Goal: Task Accomplishment & Management: Manage account settings

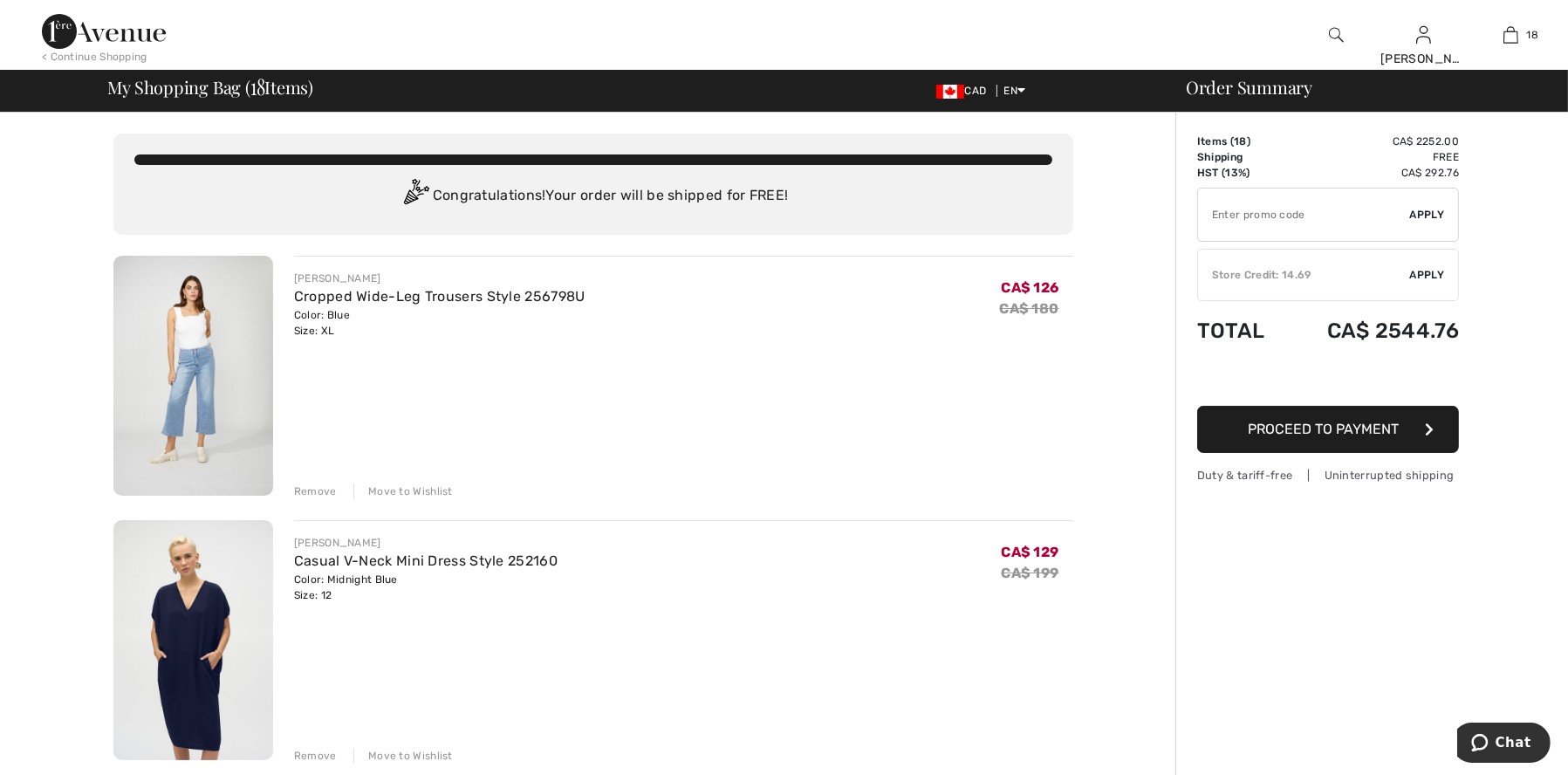
click at [316, 484] on div "Remove" at bounding box center [316, 491] width 42 height 15
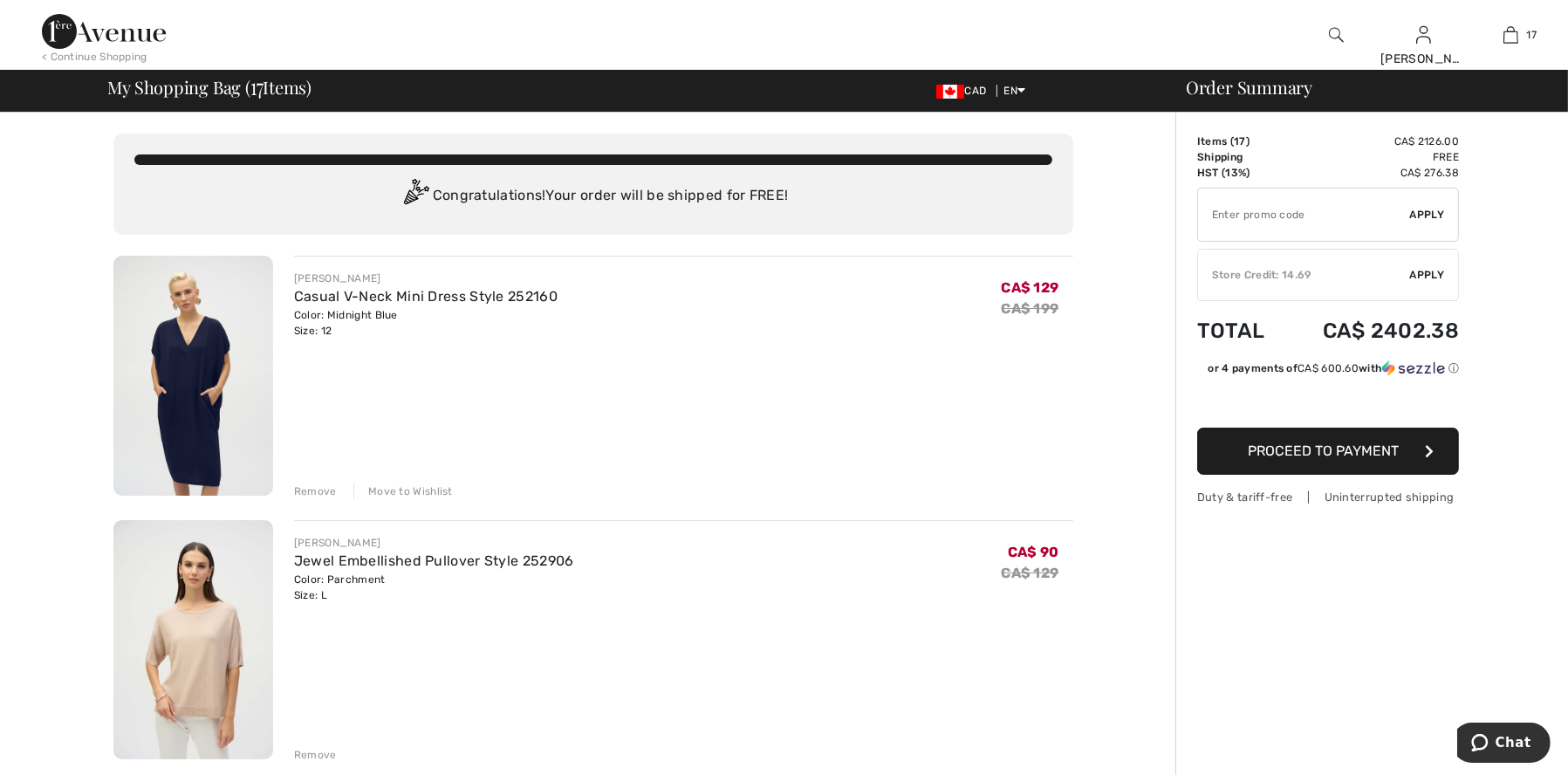
click at [315, 489] on div "Remove" at bounding box center [316, 491] width 42 height 15
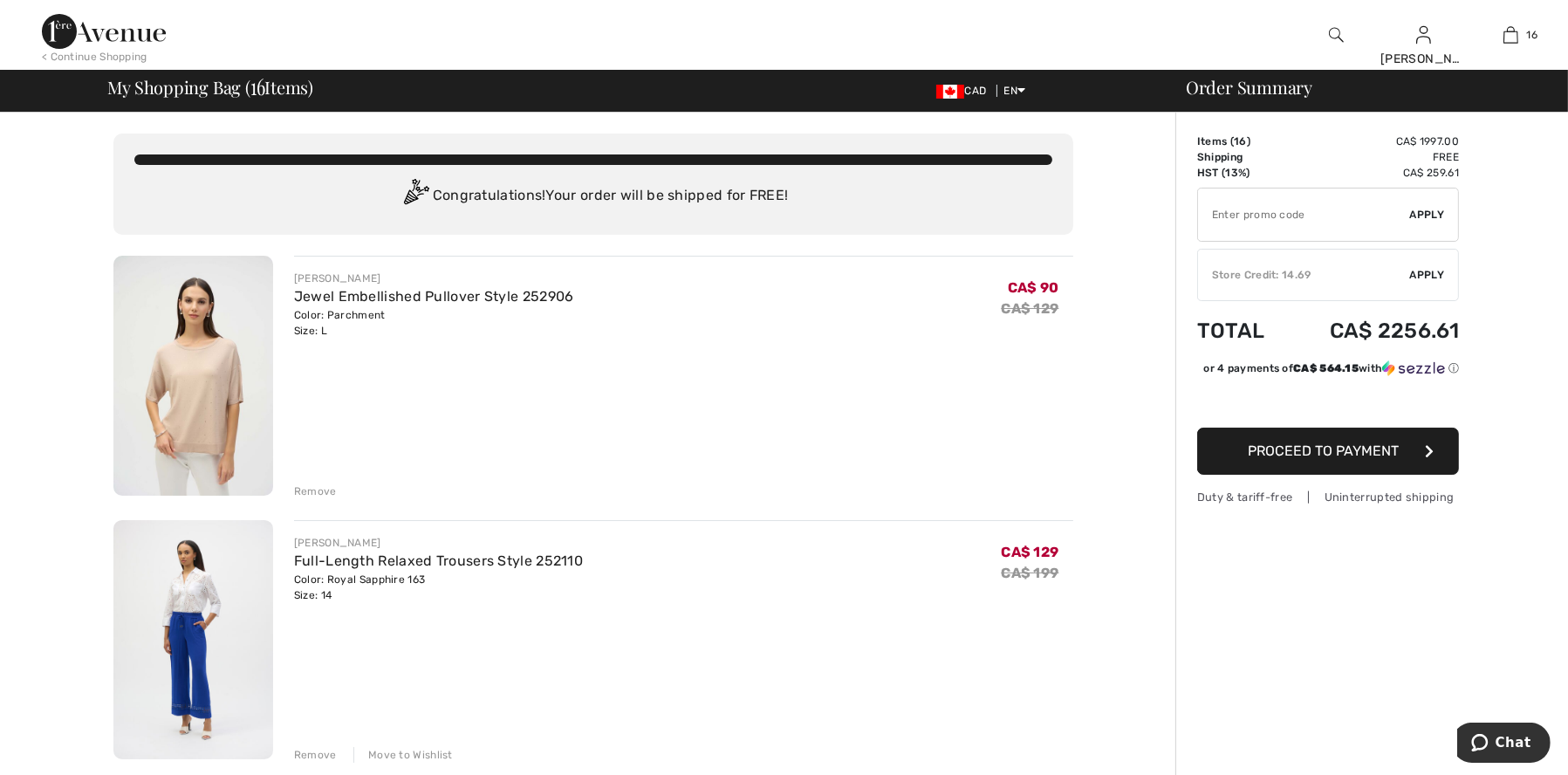
click at [315, 489] on div "Remove" at bounding box center [316, 491] width 42 height 15
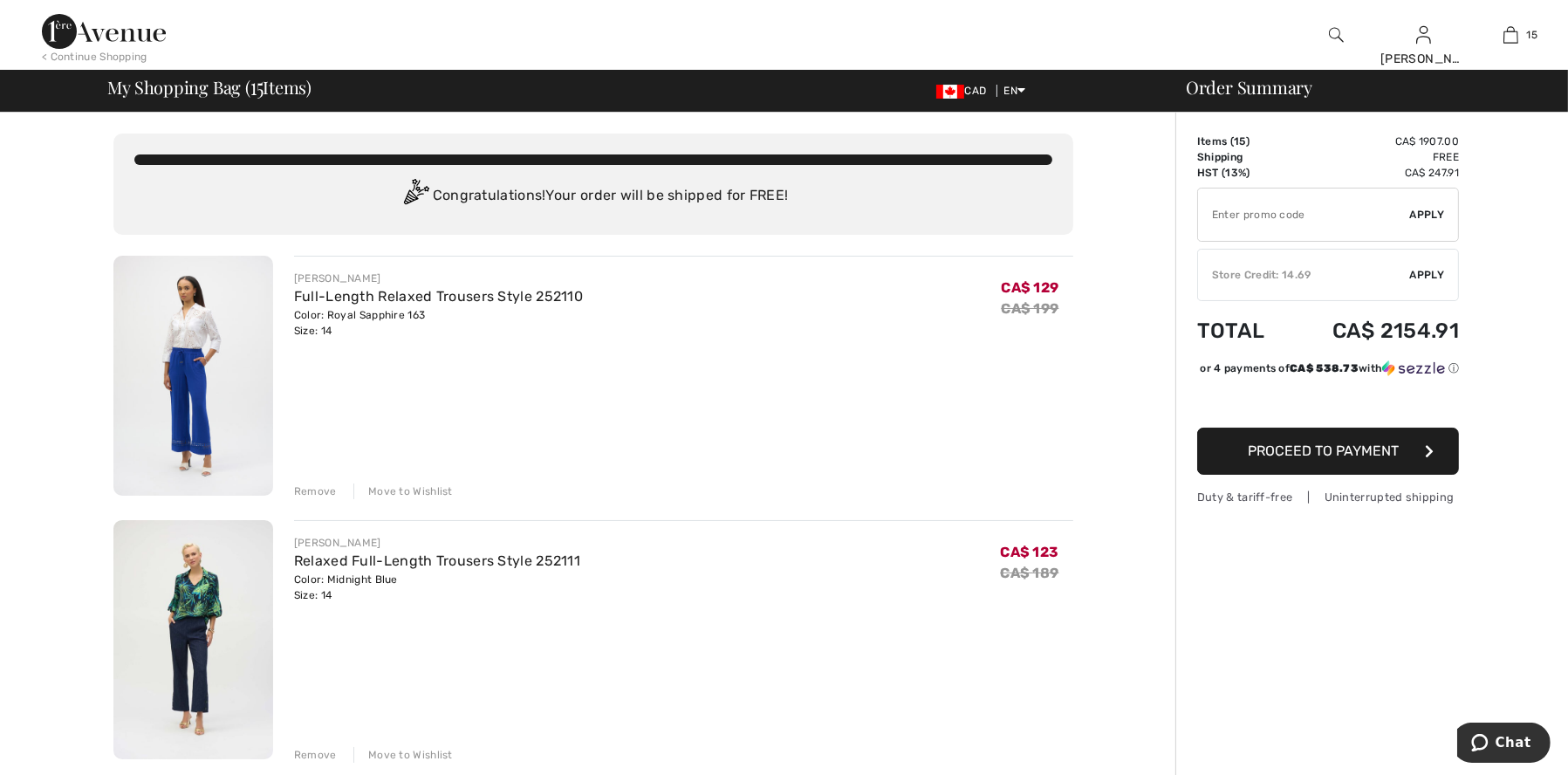
click at [315, 489] on div "Remove" at bounding box center [316, 491] width 42 height 15
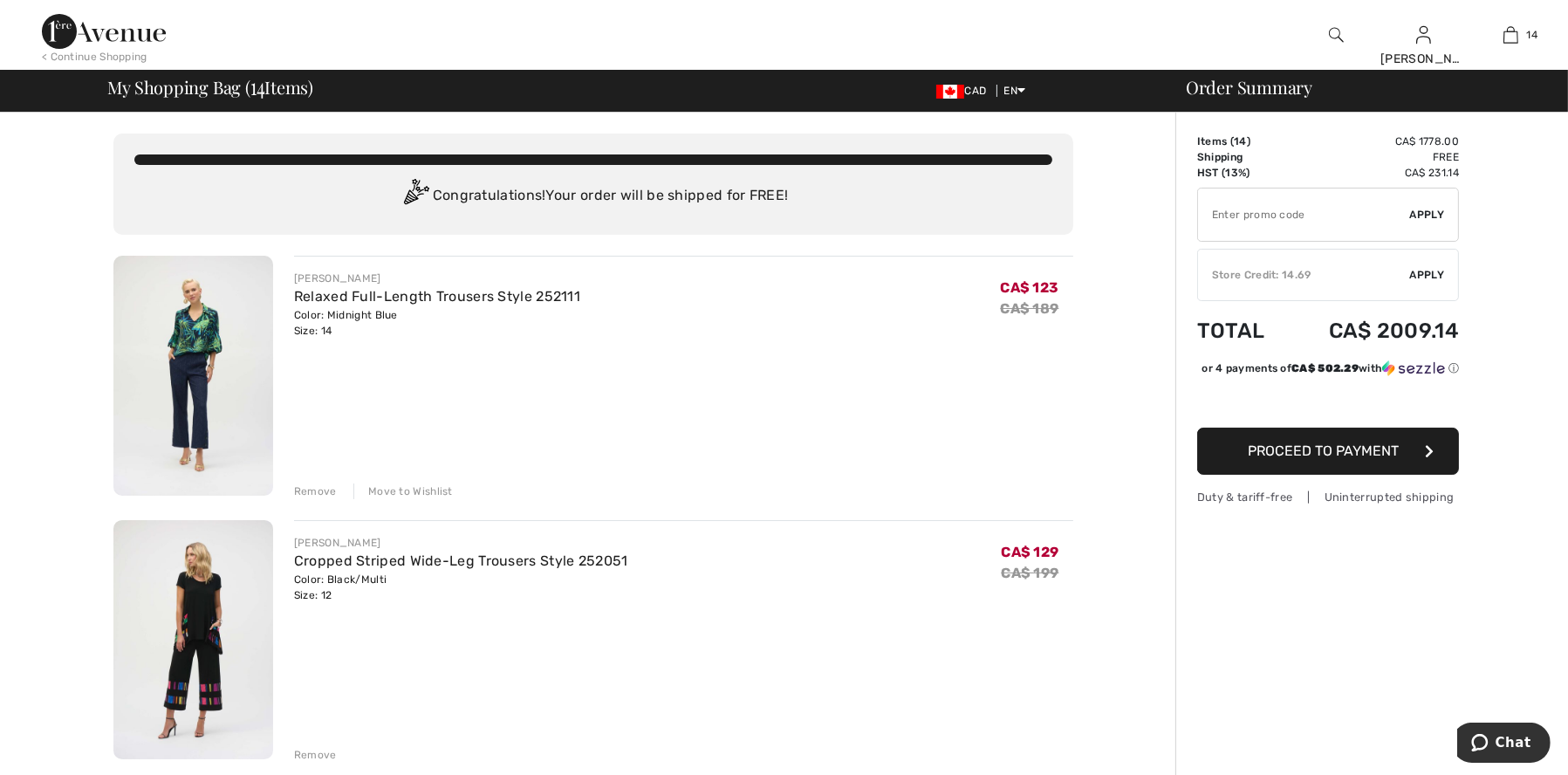
click at [308, 747] on div "Remove" at bounding box center [316, 755] width 42 height 15
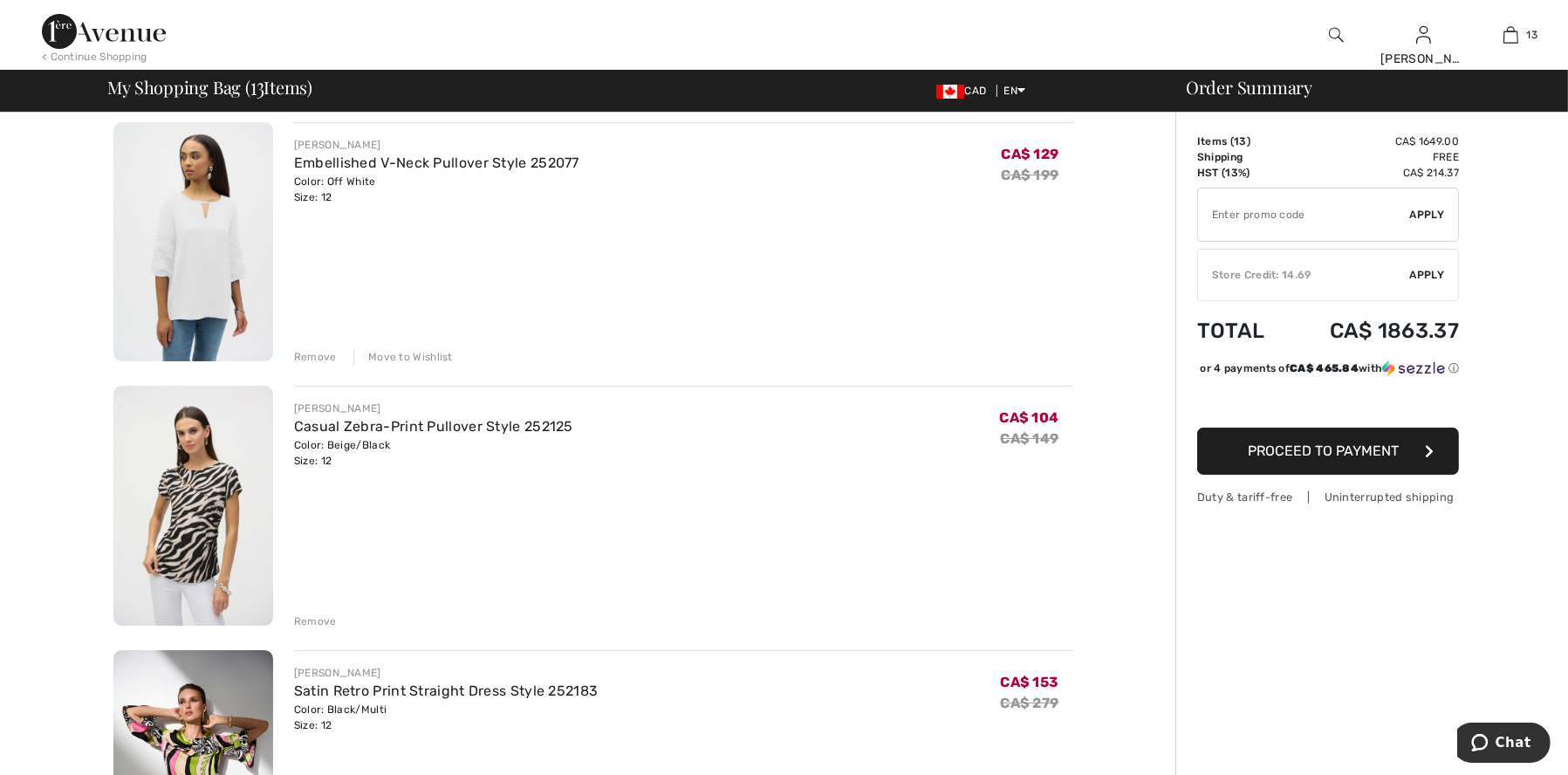
scroll to position [399, 0]
click at [306, 612] on div "Remove" at bounding box center [316, 620] width 42 height 15
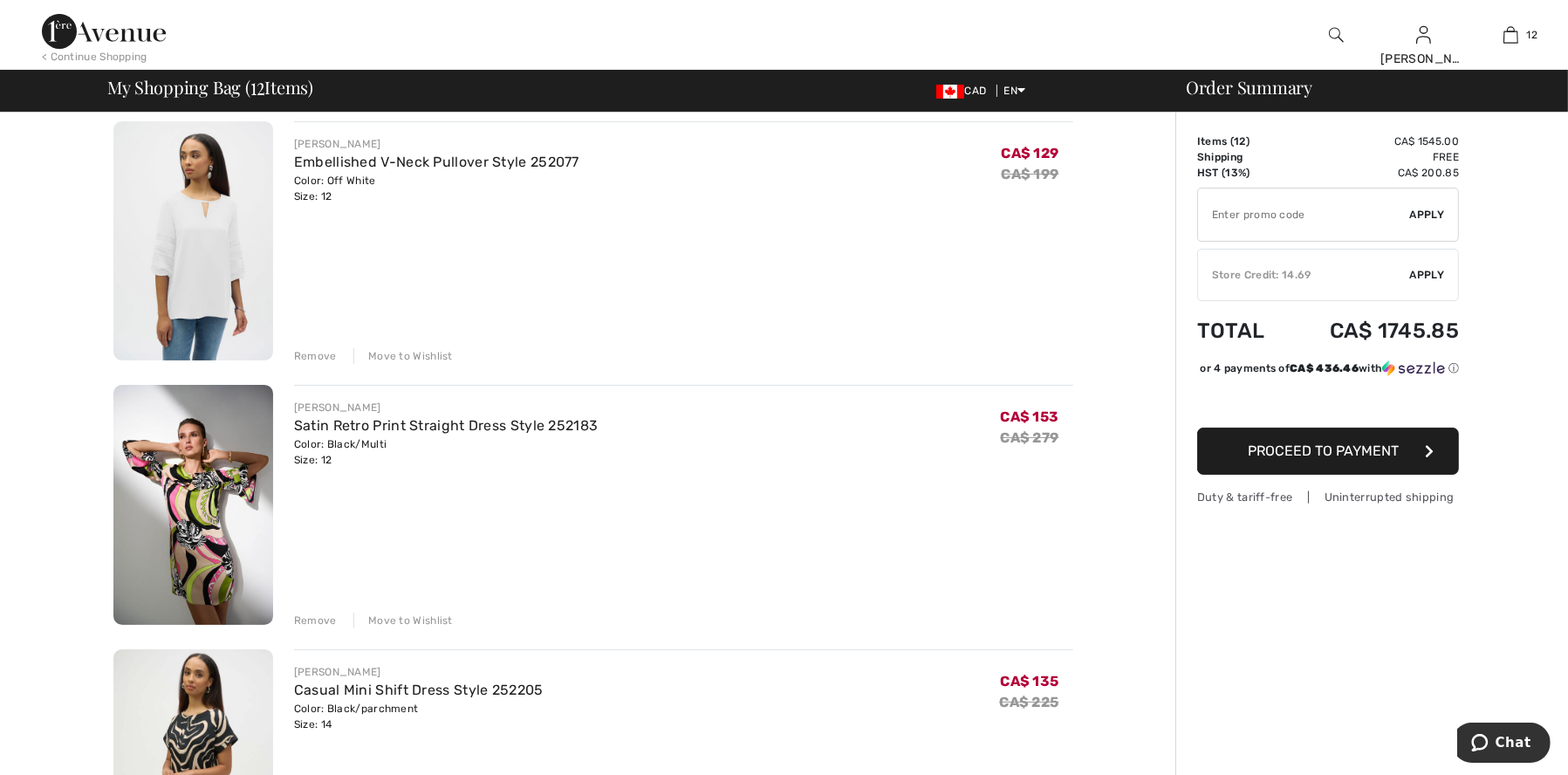
click at [306, 612] on div "Remove" at bounding box center [316, 620] width 42 height 15
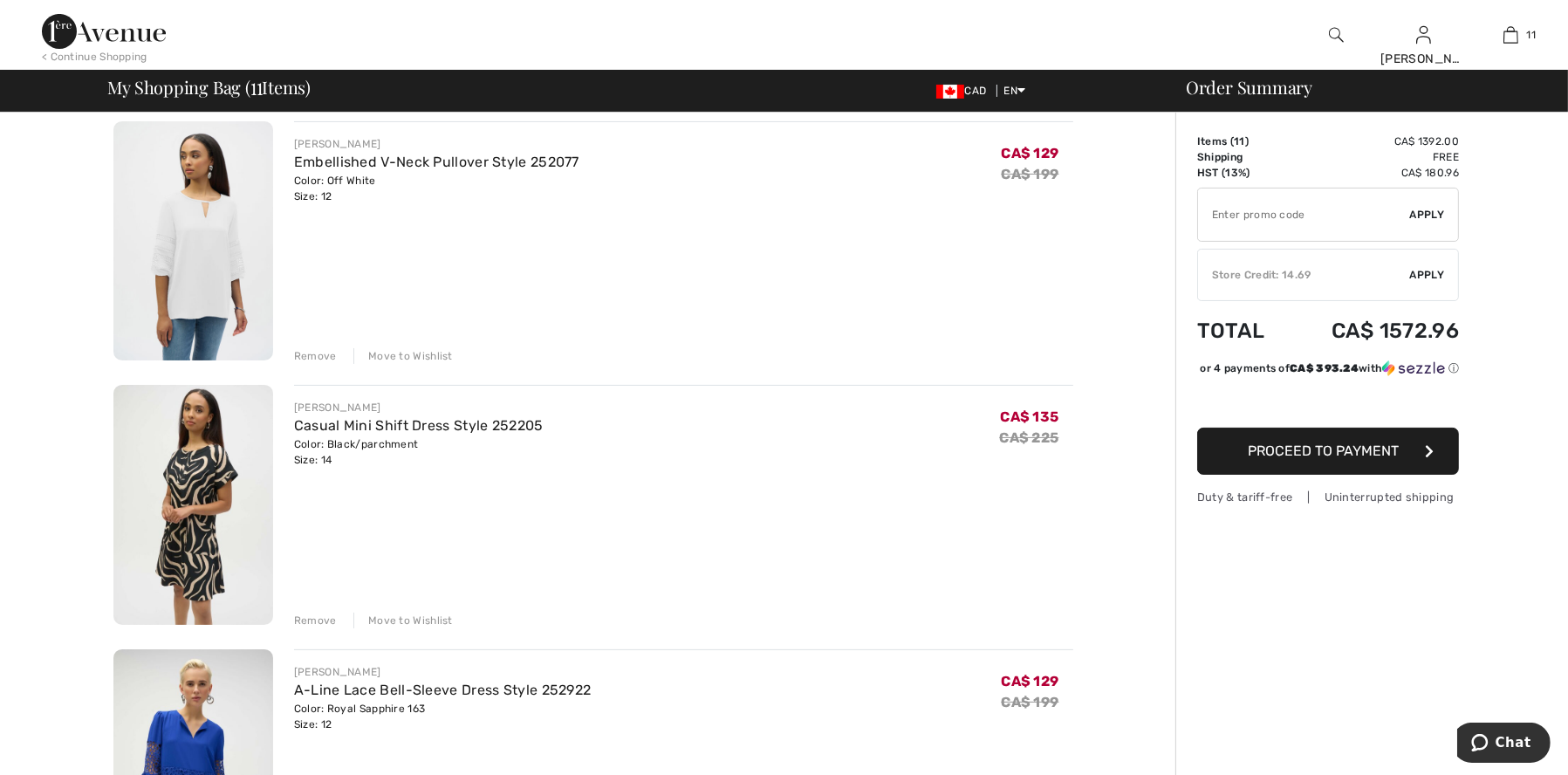
click at [306, 612] on div "Remove" at bounding box center [316, 620] width 42 height 15
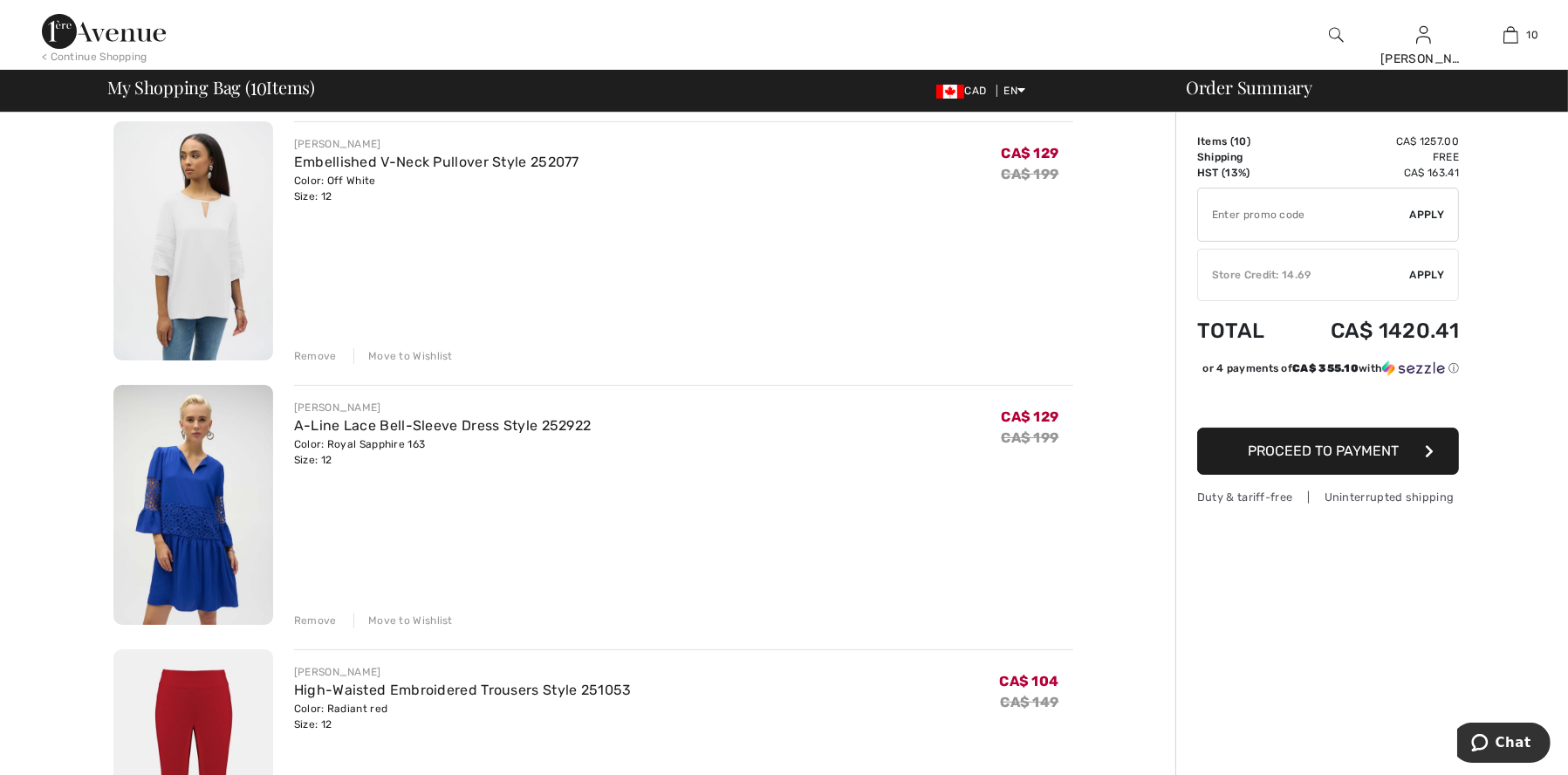
click at [306, 612] on div "Remove" at bounding box center [316, 620] width 42 height 15
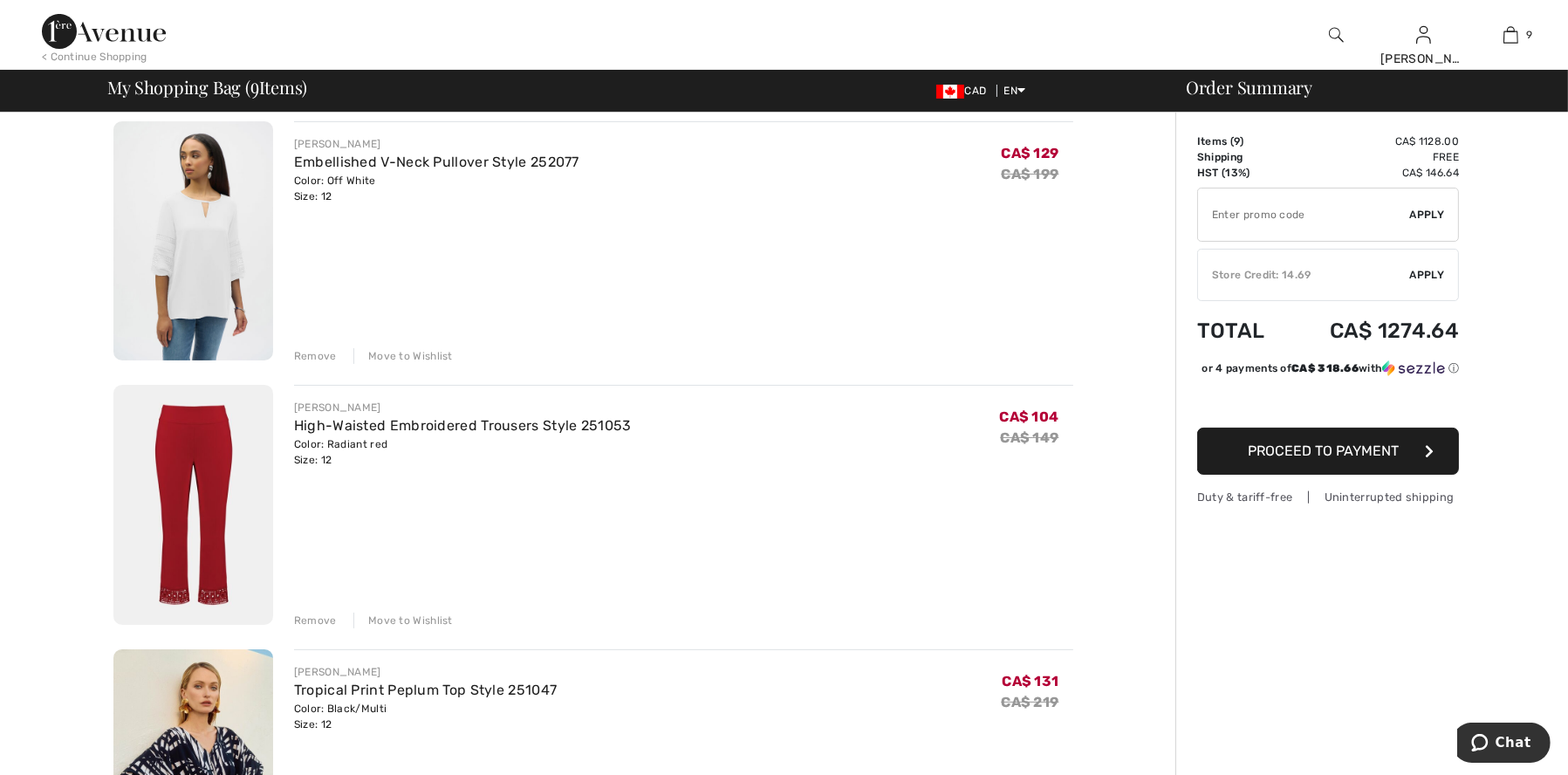
scroll to position [625, 0]
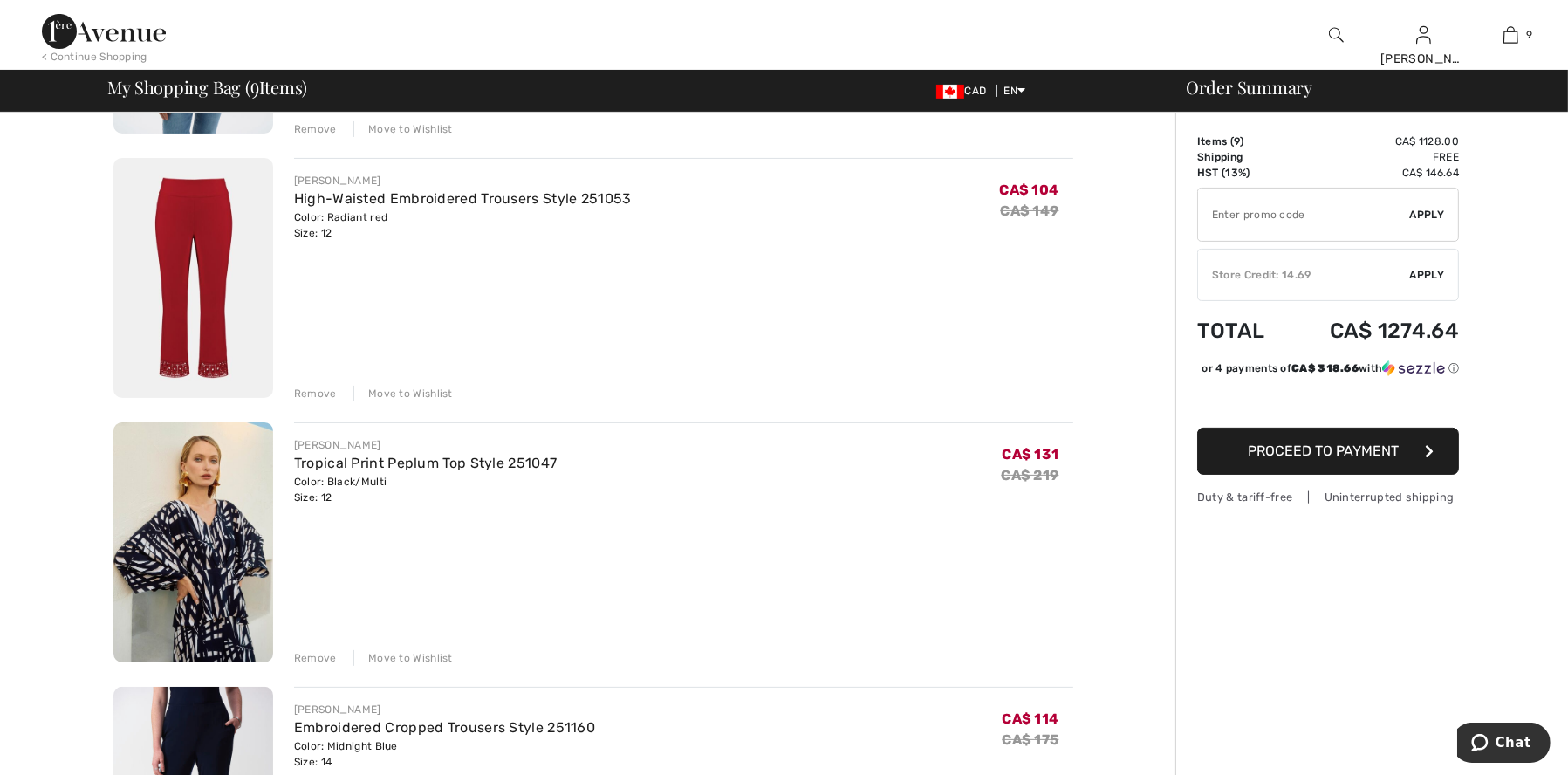
click at [313, 650] on div "Remove" at bounding box center [316, 658] width 42 height 15
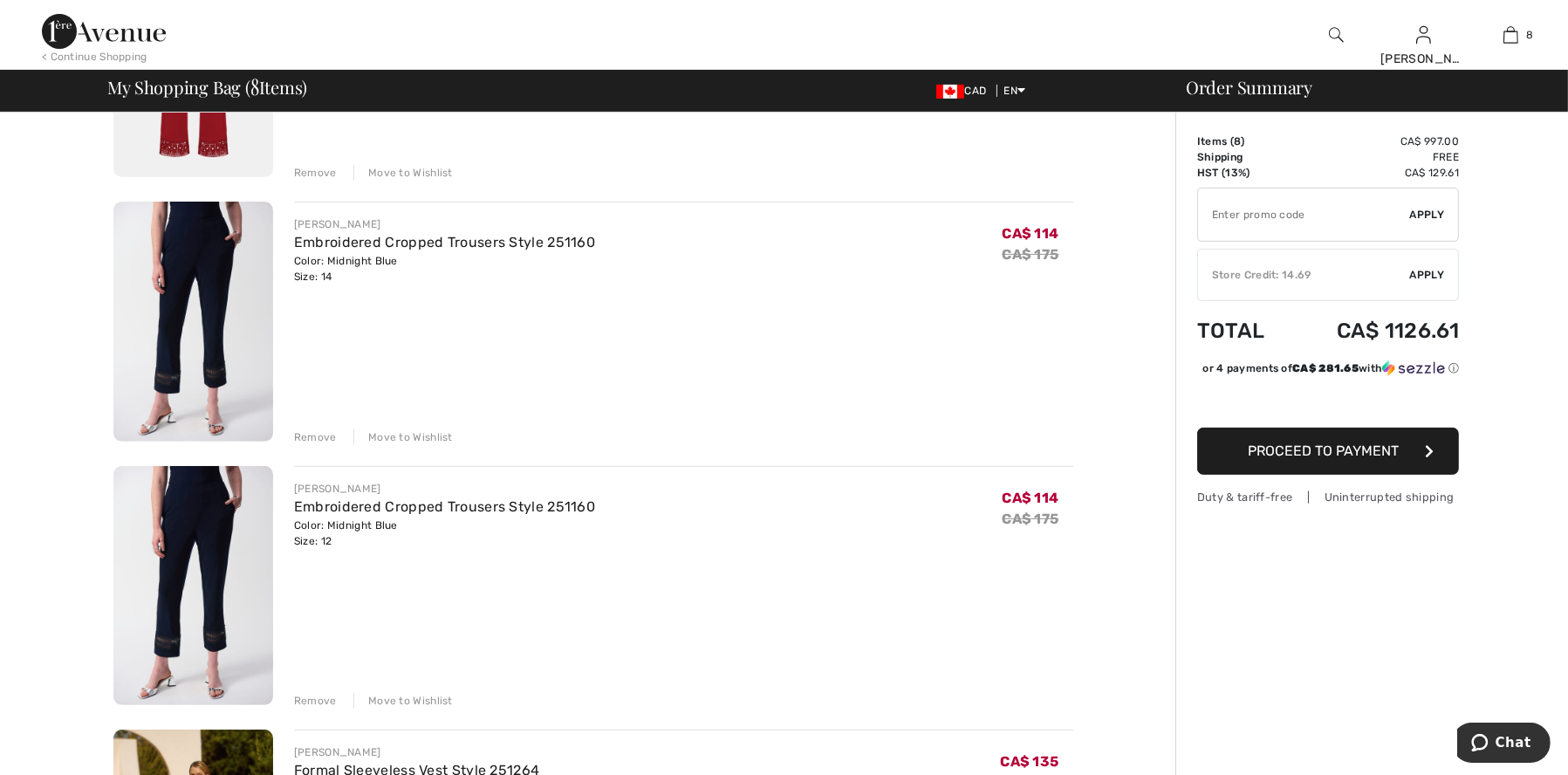
scroll to position [847, 0]
click at [316, 425] on div "Remove Move to Wishlist" at bounding box center [684, 435] width 779 height 19
click at [316, 436] on div "Remove" at bounding box center [316, 436] width 42 height 15
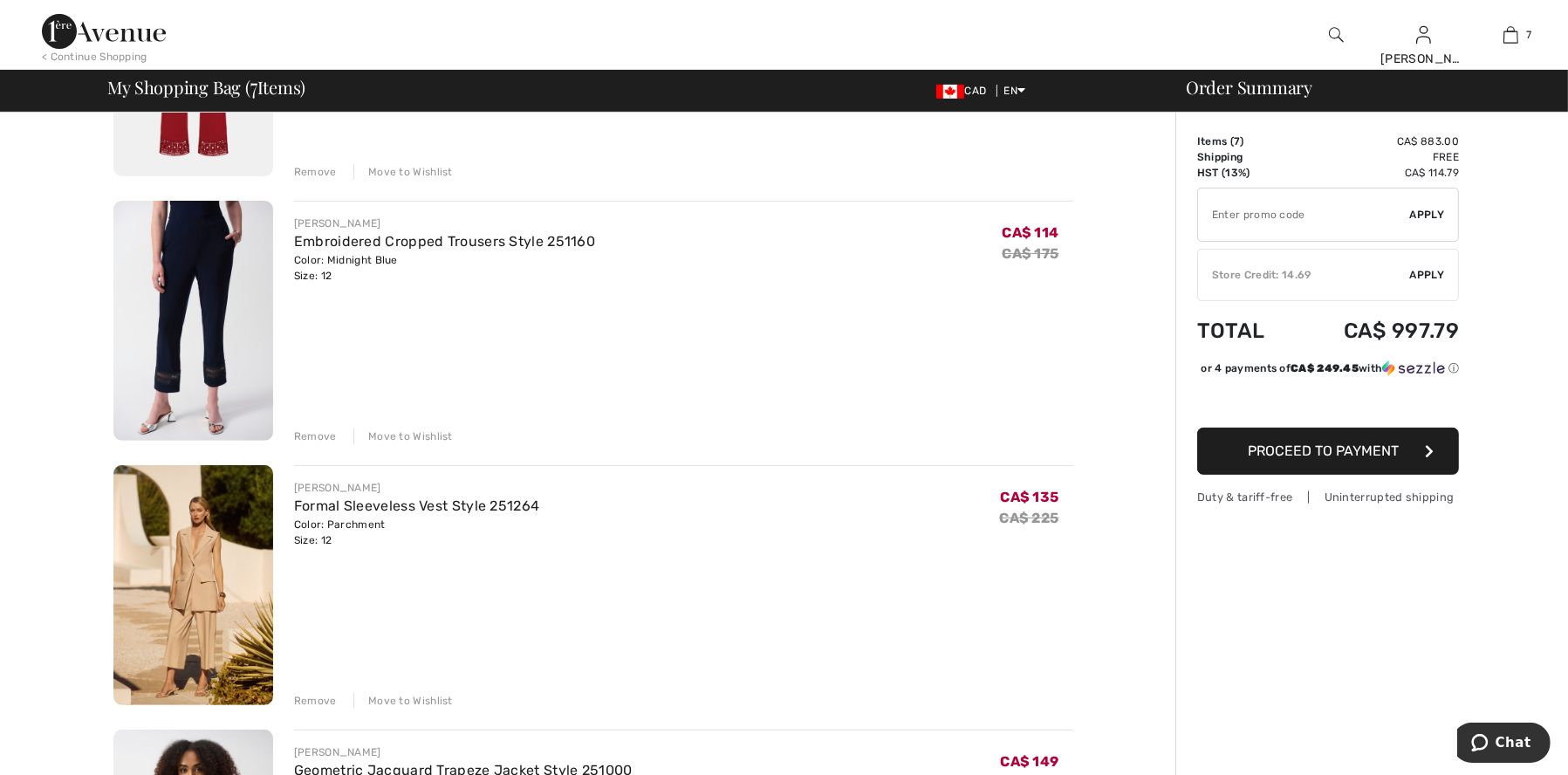
click at [319, 700] on div "Remove" at bounding box center [316, 700] width 42 height 15
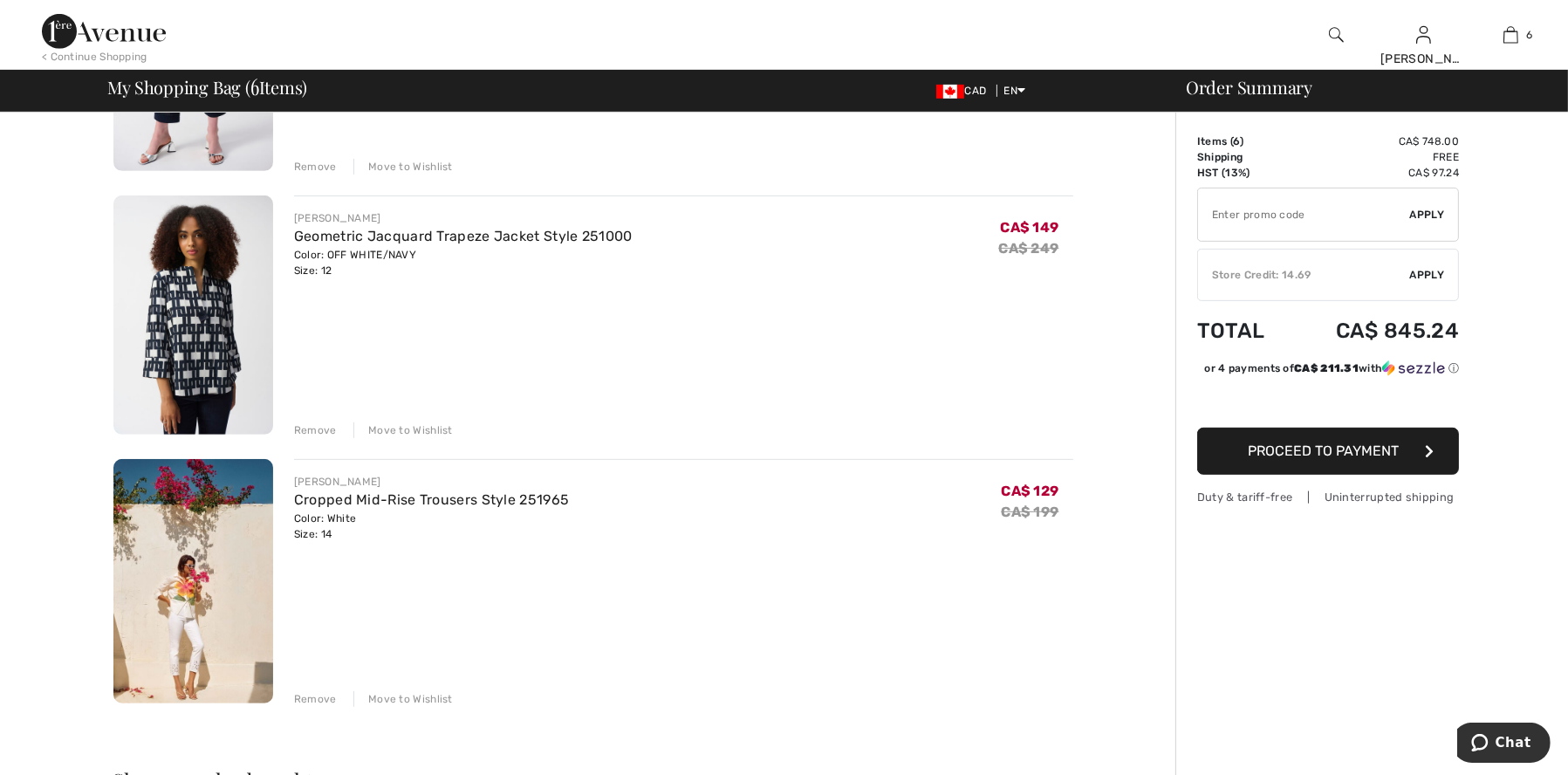
scroll to position [1152, 0]
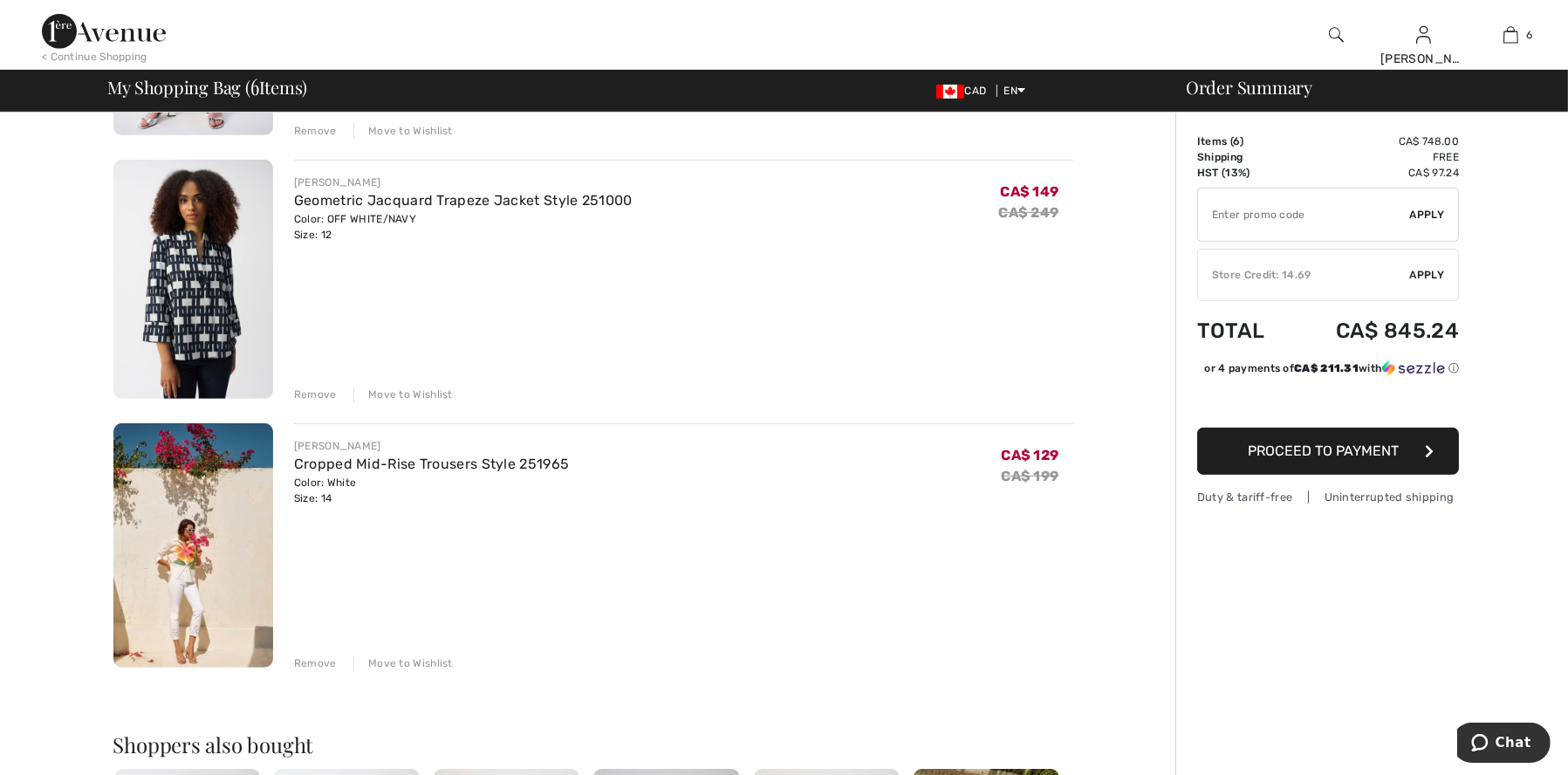
click at [312, 659] on div "Remove" at bounding box center [316, 662] width 42 height 15
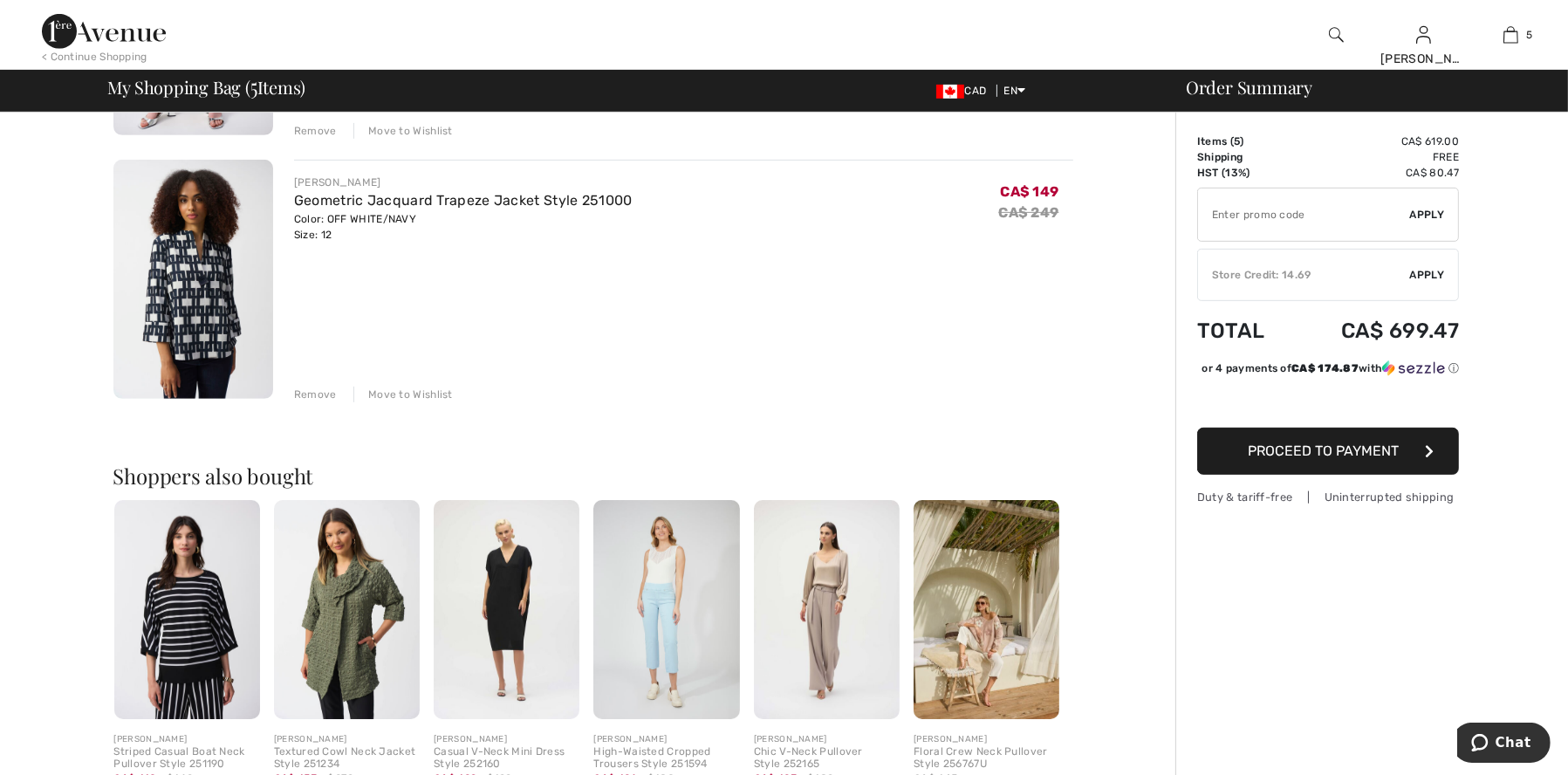
click at [312, 659] on img at bounding box center [346, 610] width 145 height 219
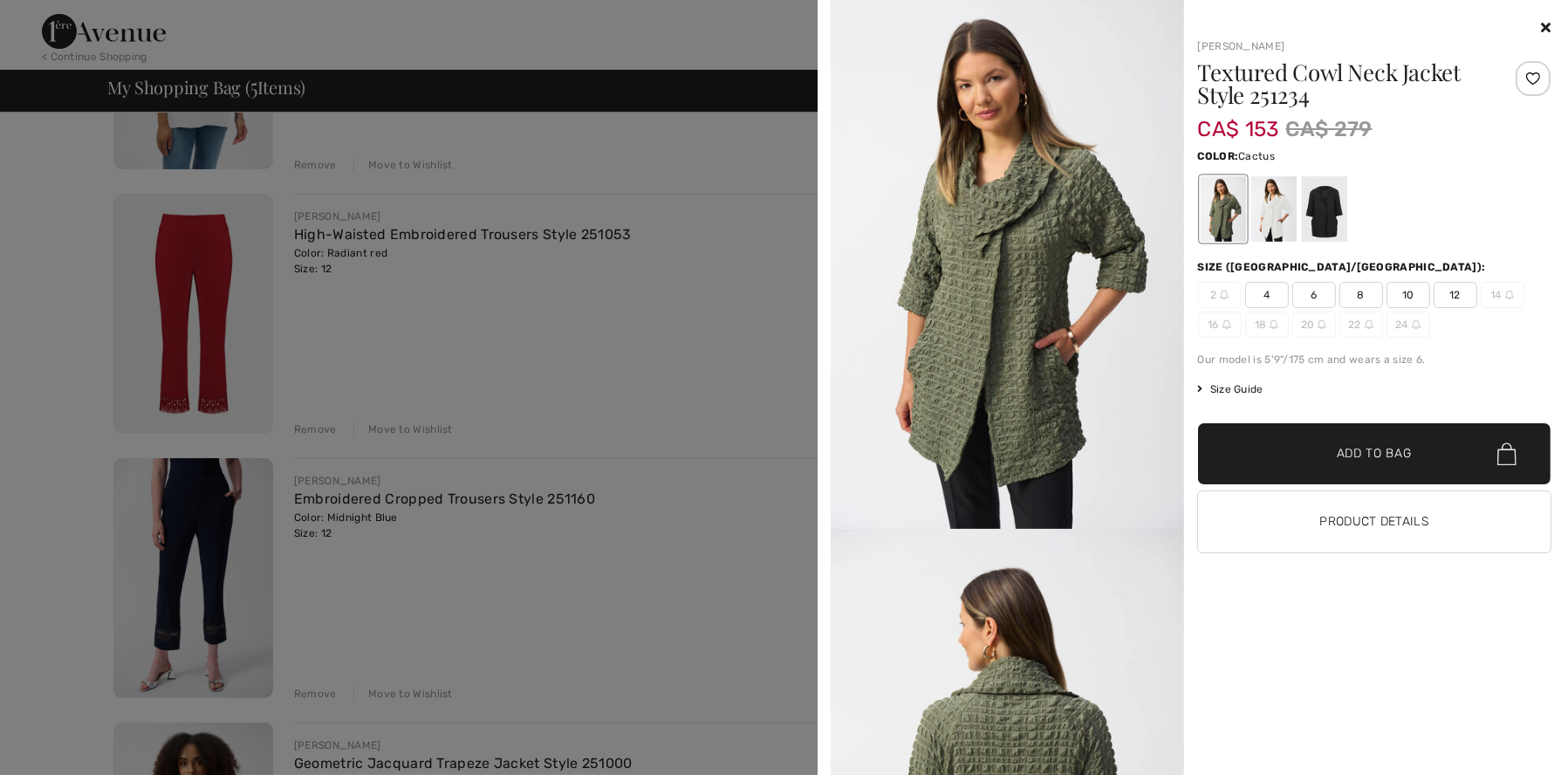
scroll to position [590, 0]
click at [1542, 25] on icon at bounding box center [1546, 27] width 10 height 14
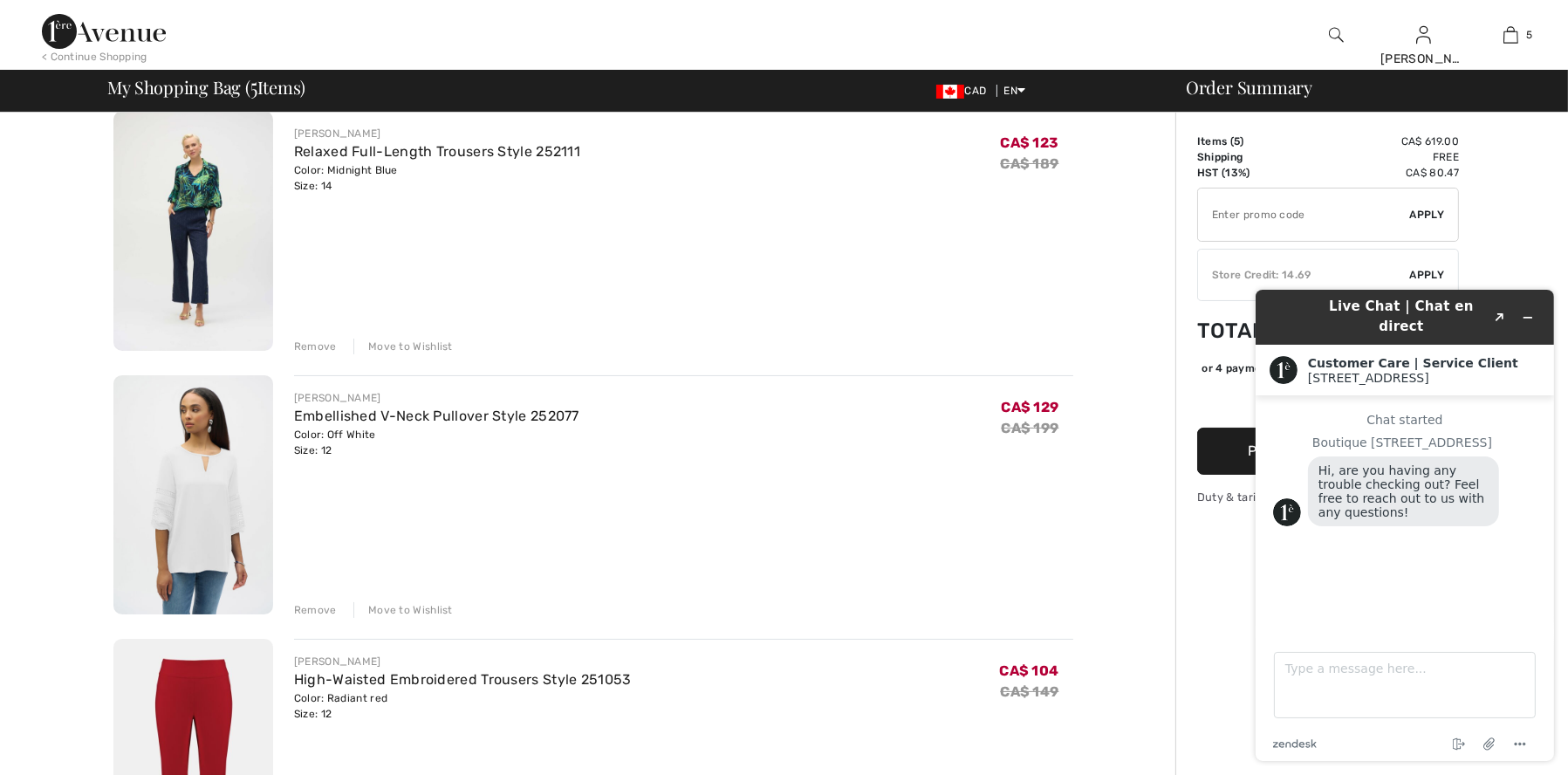
scroll to position [88, 0]
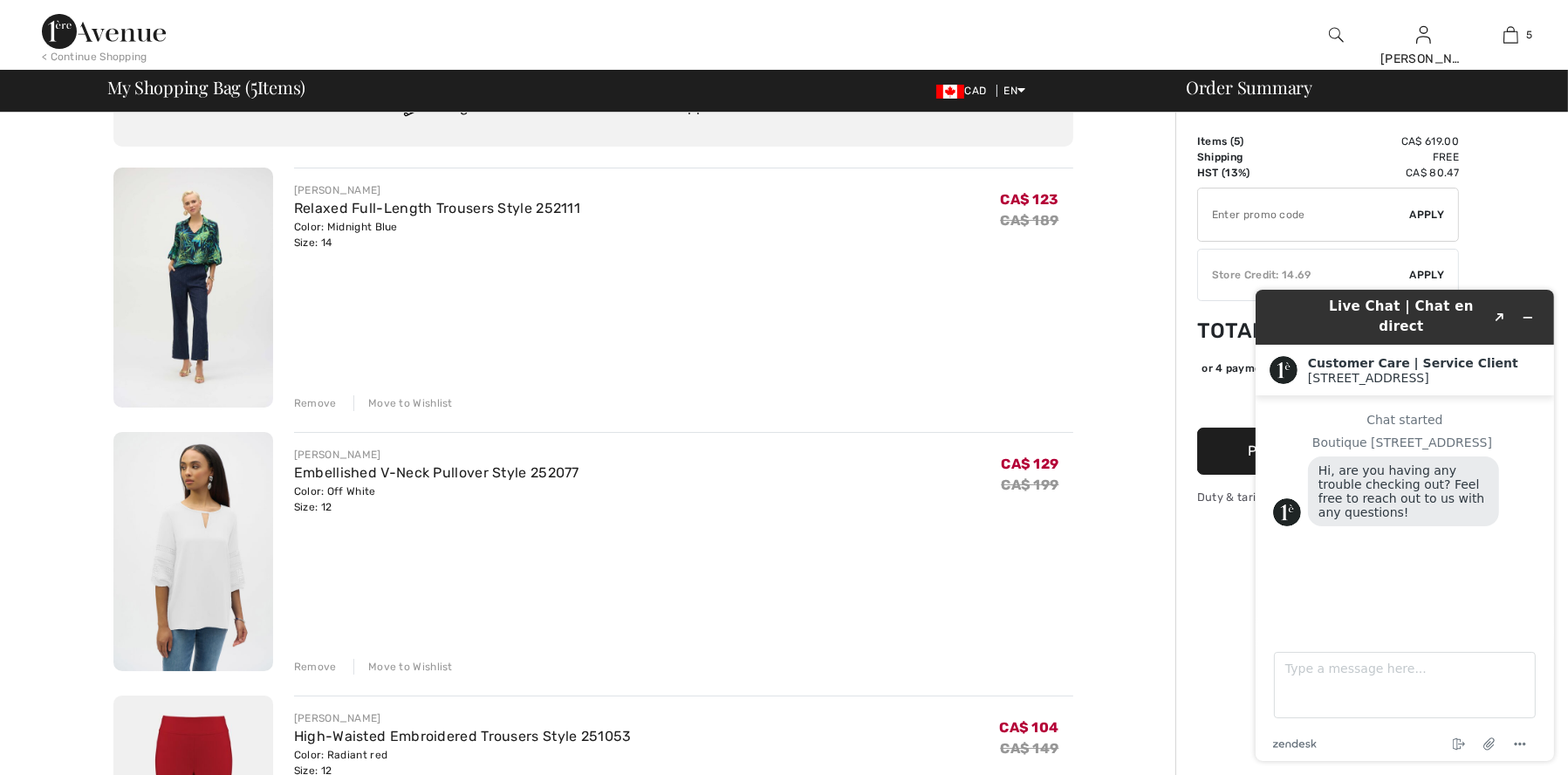
click at [313, 662] on div "Remove" at bounding box center [316, 666] width 42 height 15
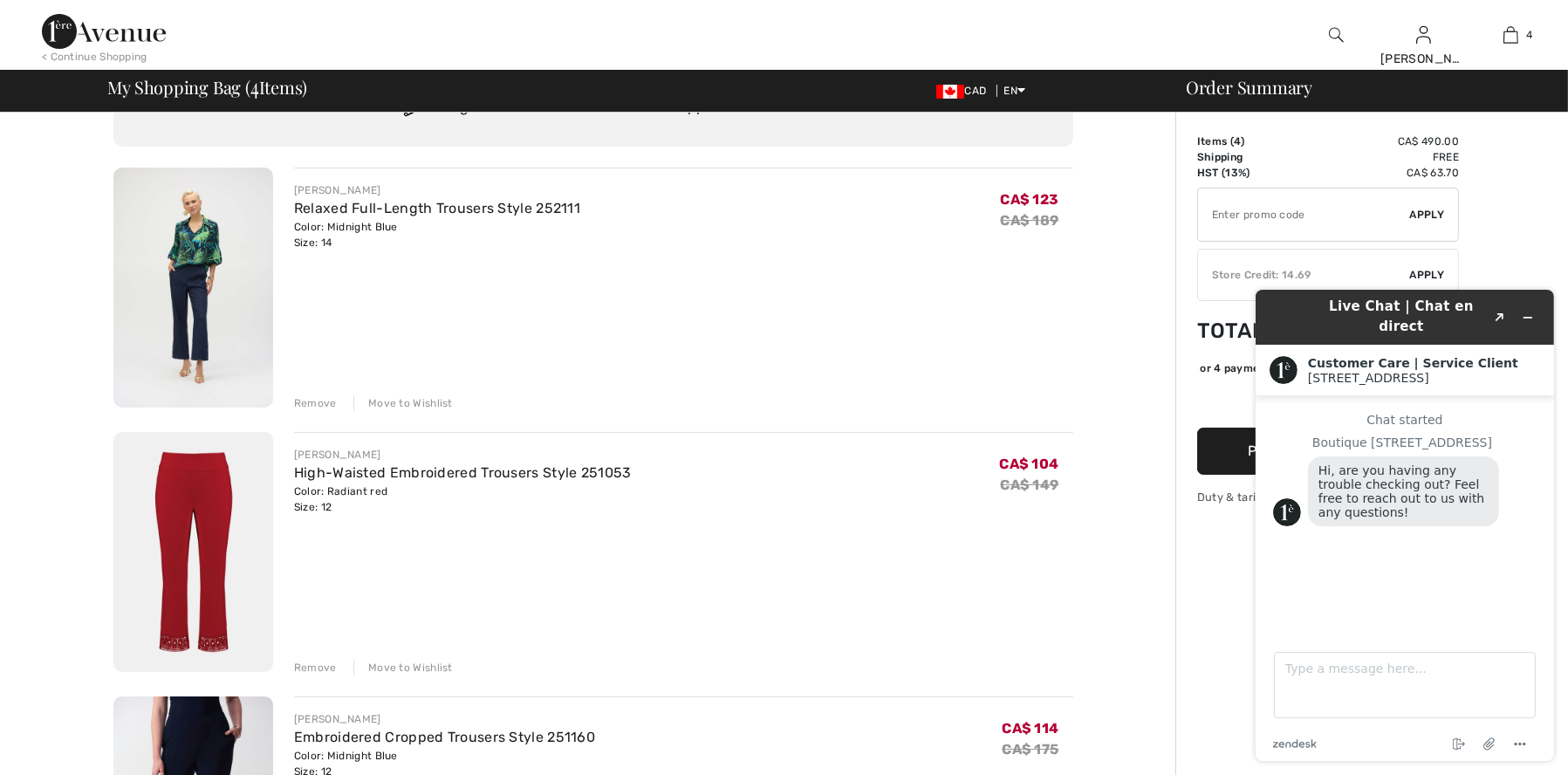
click at [315, 396] on div "Remove" at bounding box center [316, 403] width 42 height 15
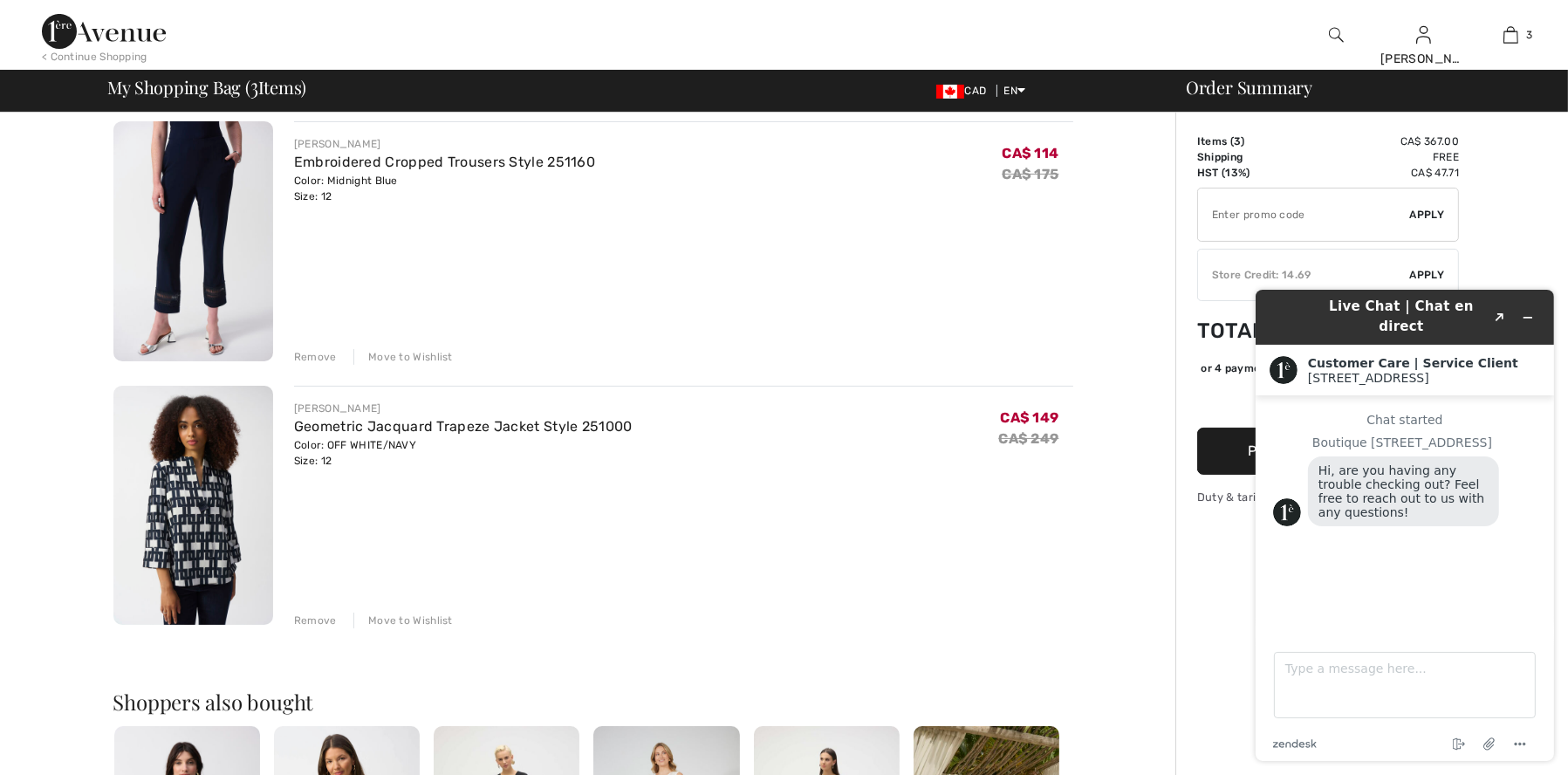
scroll to position [0, 0]
